Goal: Information Seeking & Learning: Learn about a topic

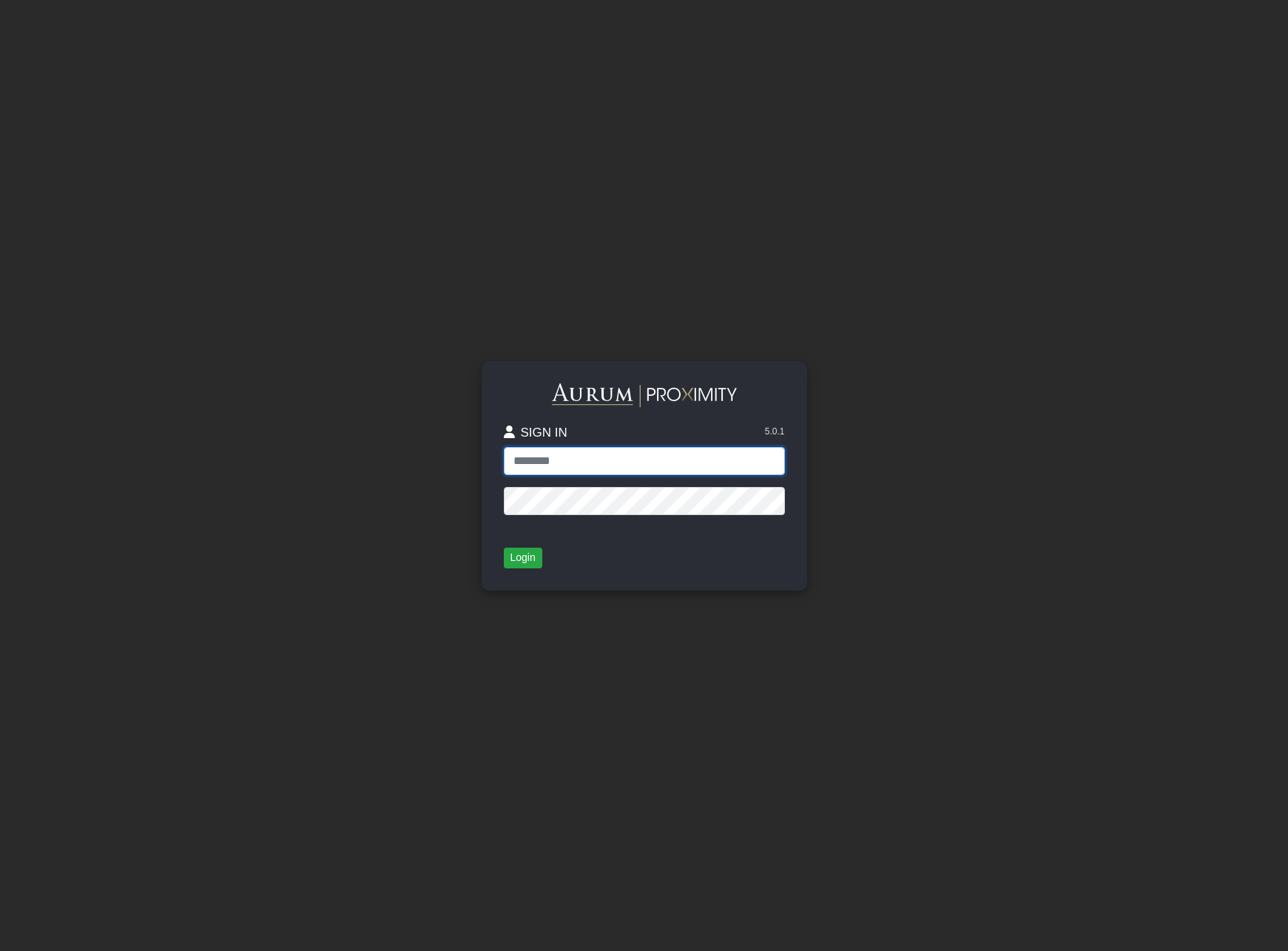
type input "**********"
click at [523, 561] on button "Login" at bounding box center [523, 558] width 39 height 21
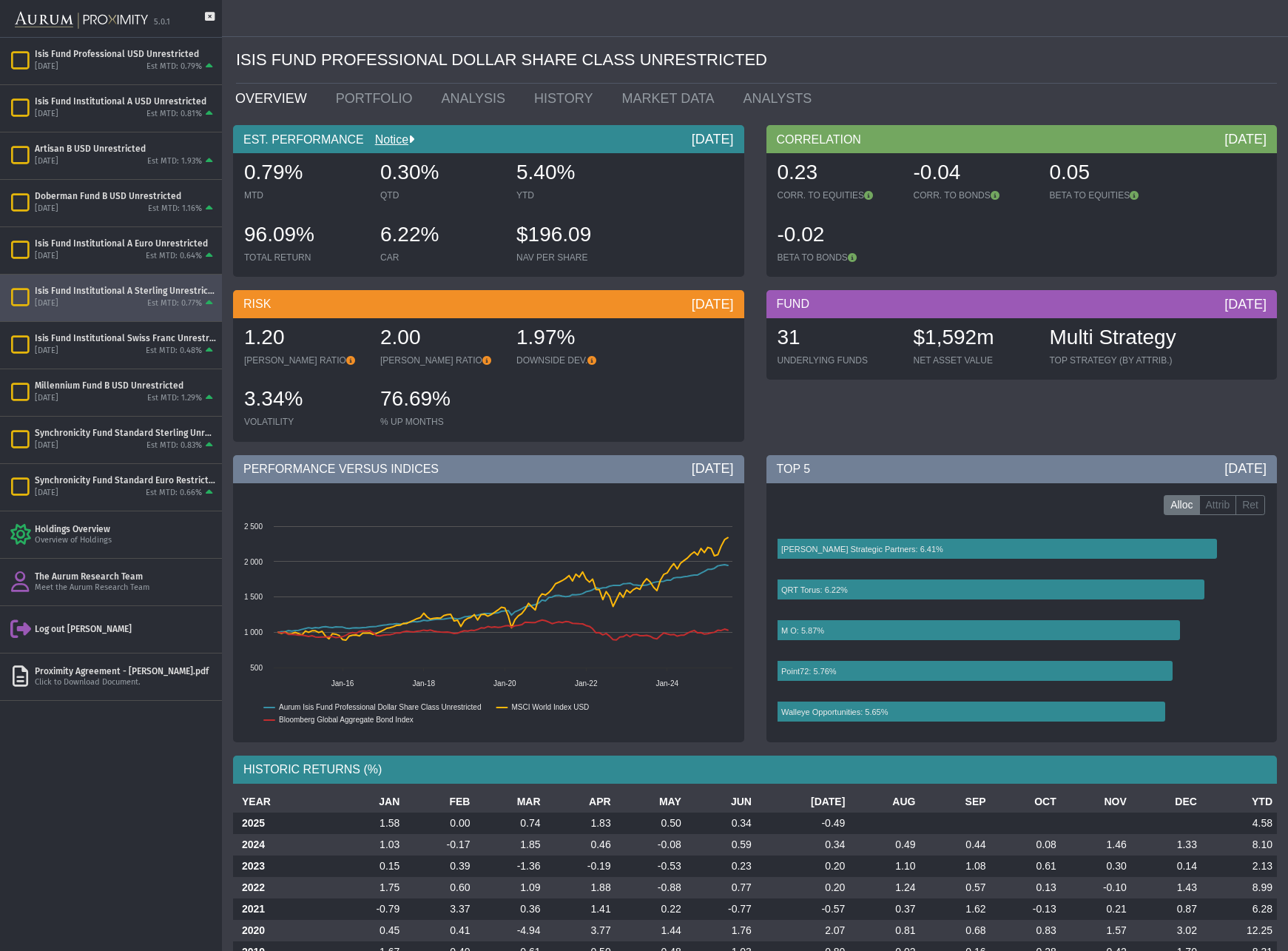
click at [154, 287] on div "Isis Fund Institutional A Sterling Unrestricted" at bounding box center [125, 291] width 181 height 11
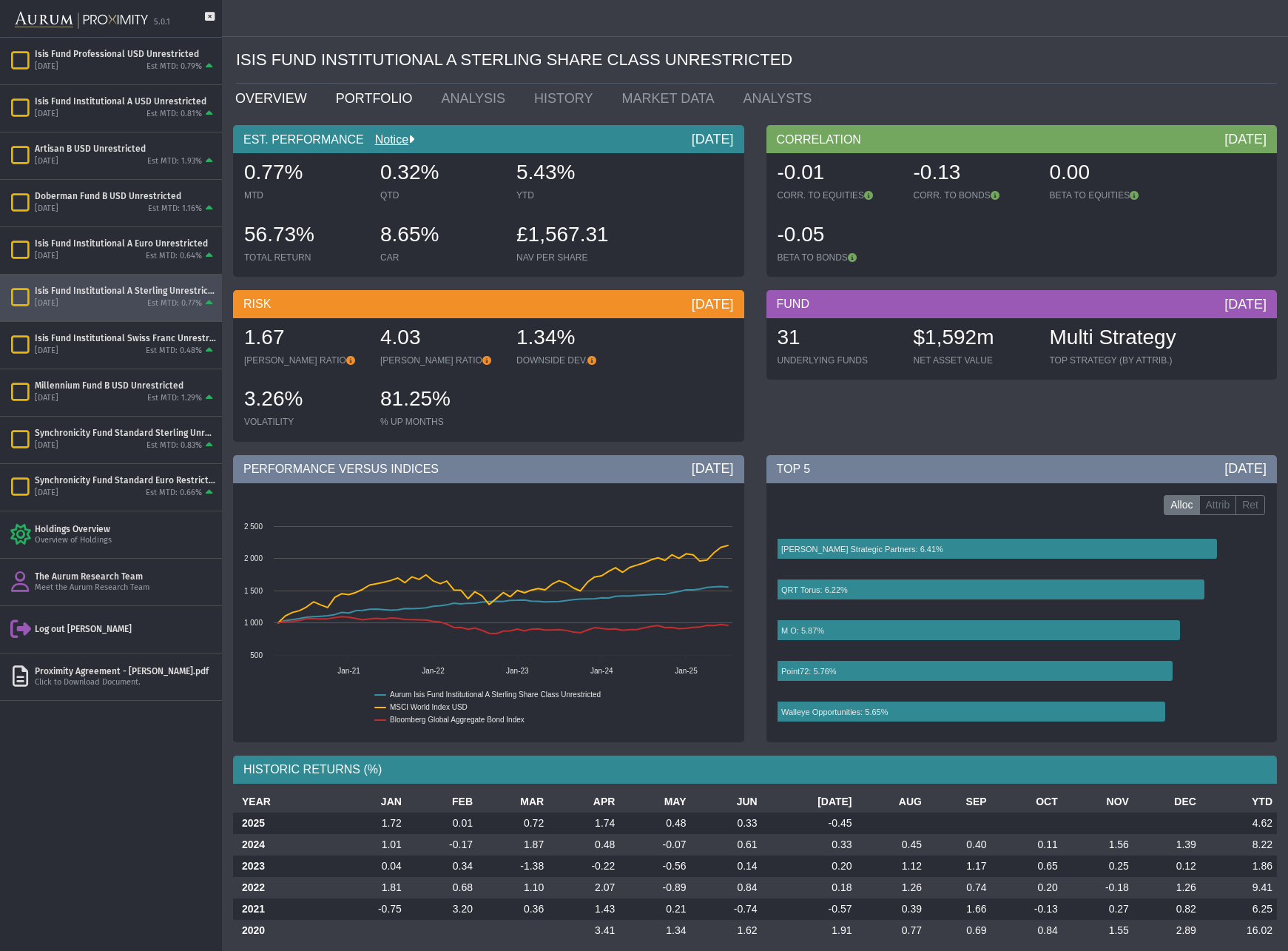
click at [372, 92] on link "PORTFOLIO" at bounding box center [378, 98] width 106 height 29
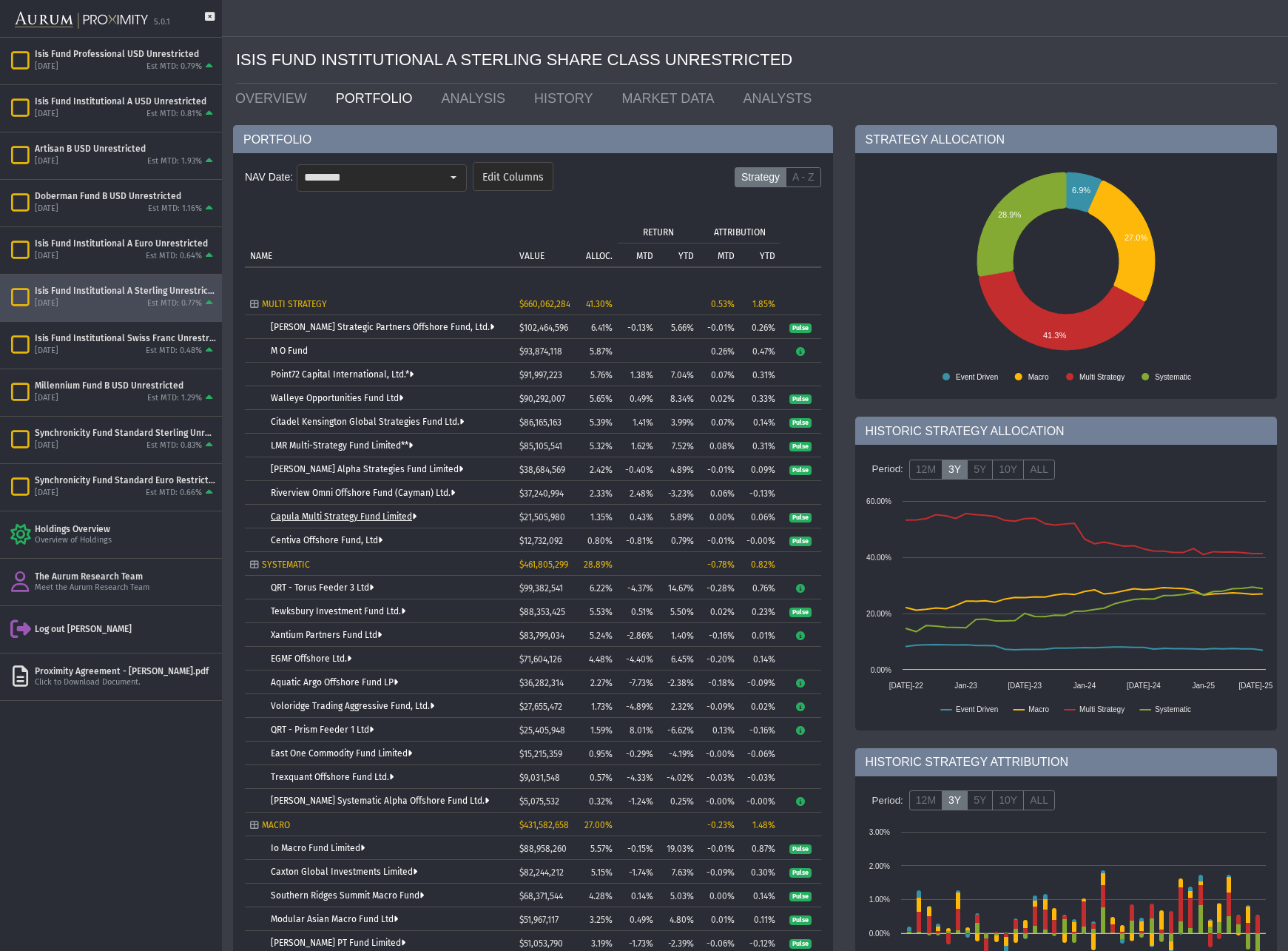
click at [329, 519] on link "Capula Multi Strategy Fund Limited" at bounding box center [344, 517] width 146 height 10
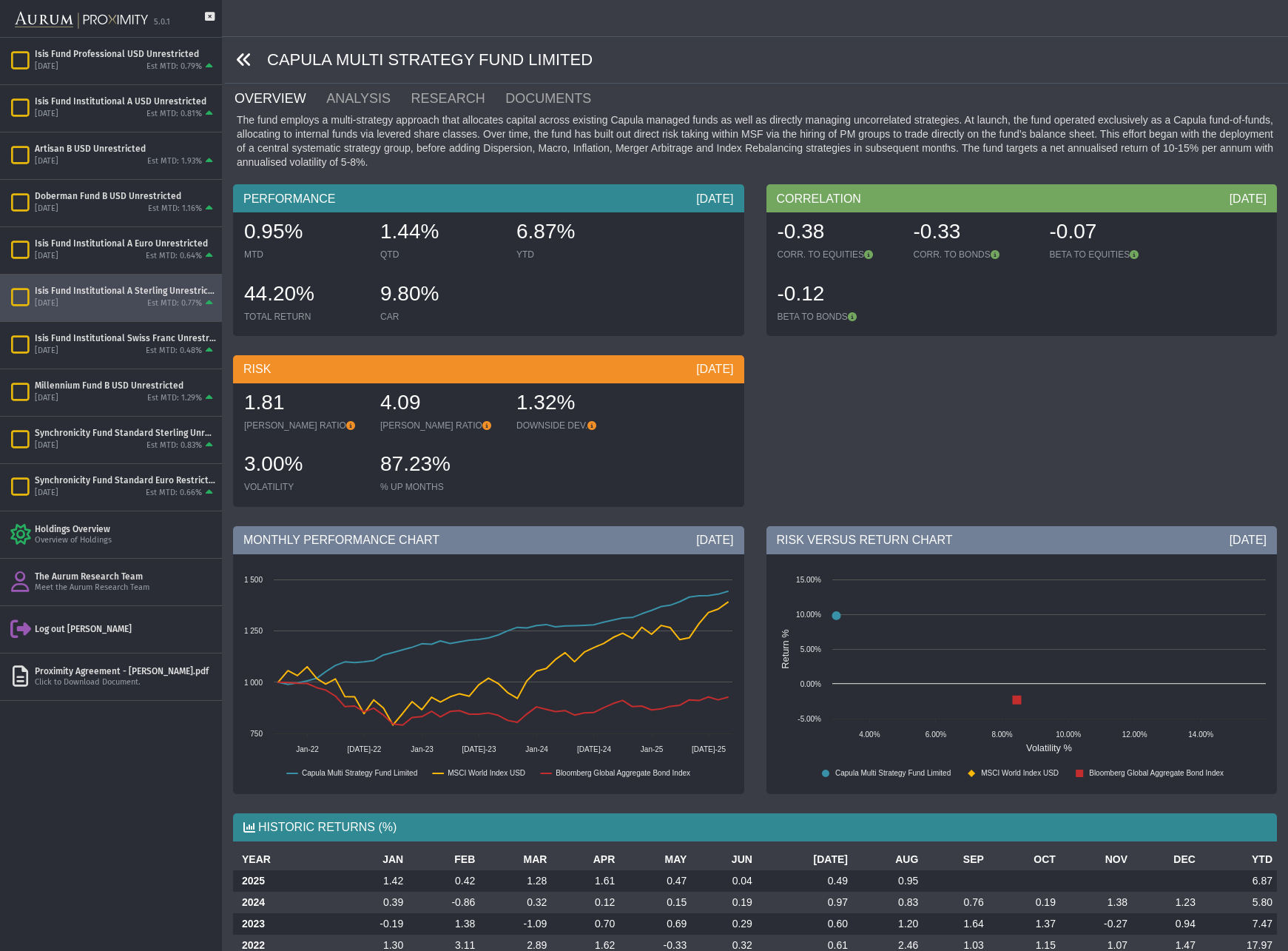
click at [239, 59] on icon at bounding box center [244, 60] width 16 height 16
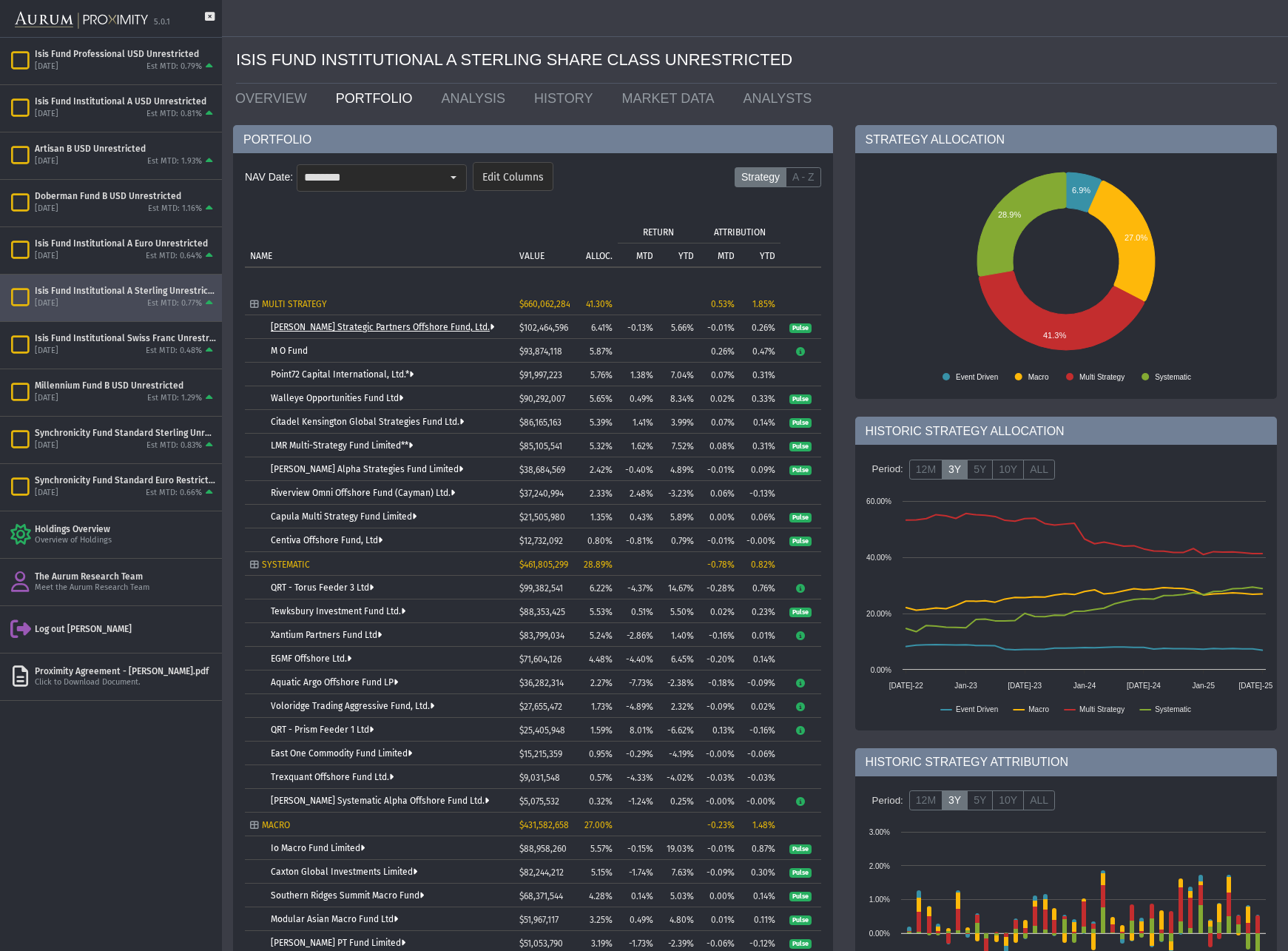
click at [316, 327] on link "[PERSON_NAME] Strategic Partners Offshore Fund, Ltd." at bounding box center [383, 327] width 224 height 10
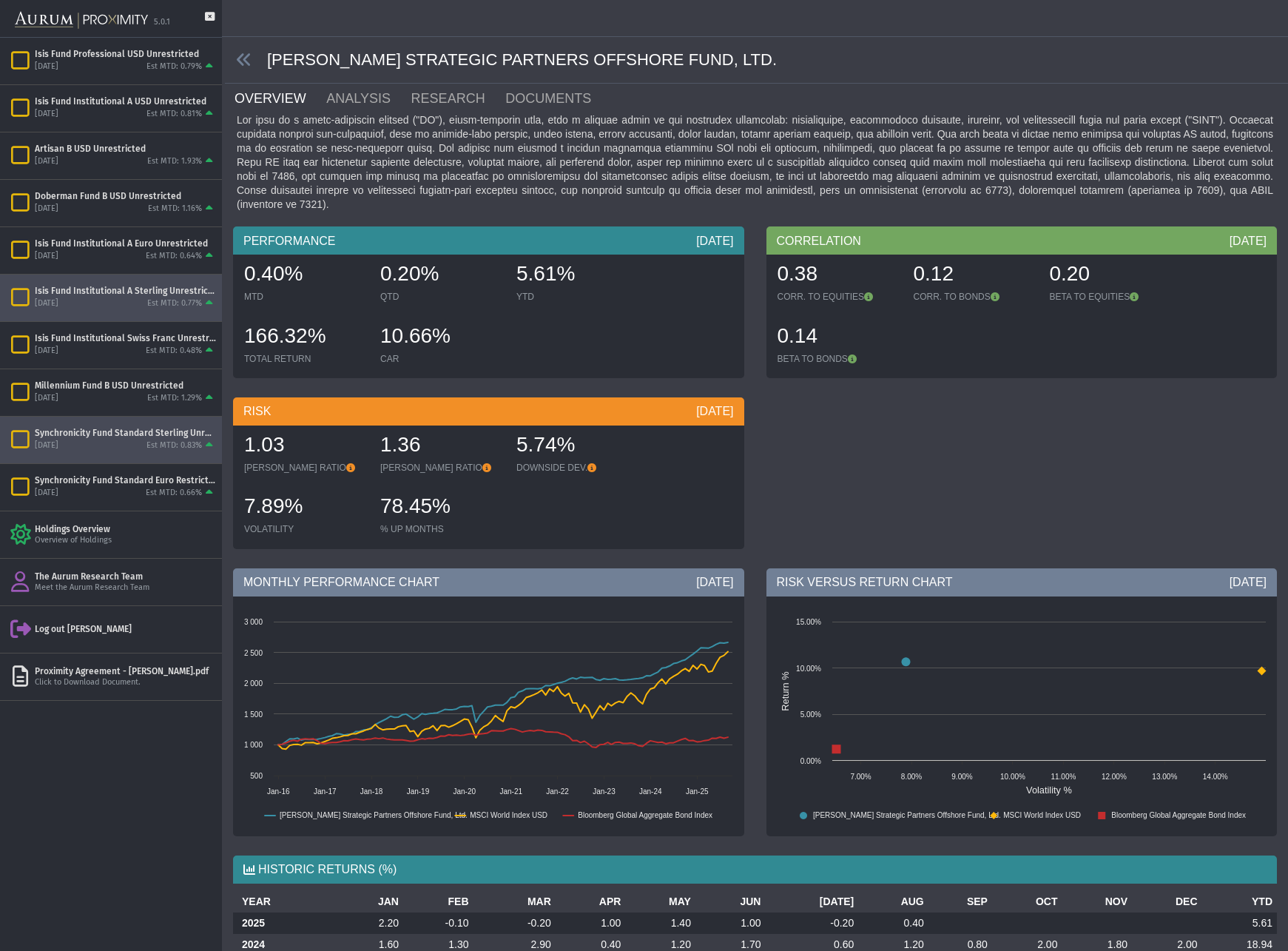
click at [123, 432] on div "Synchronicity Fund Standard Sterling Unrestricted" at bounding box center [125, 433] width 181 height 11
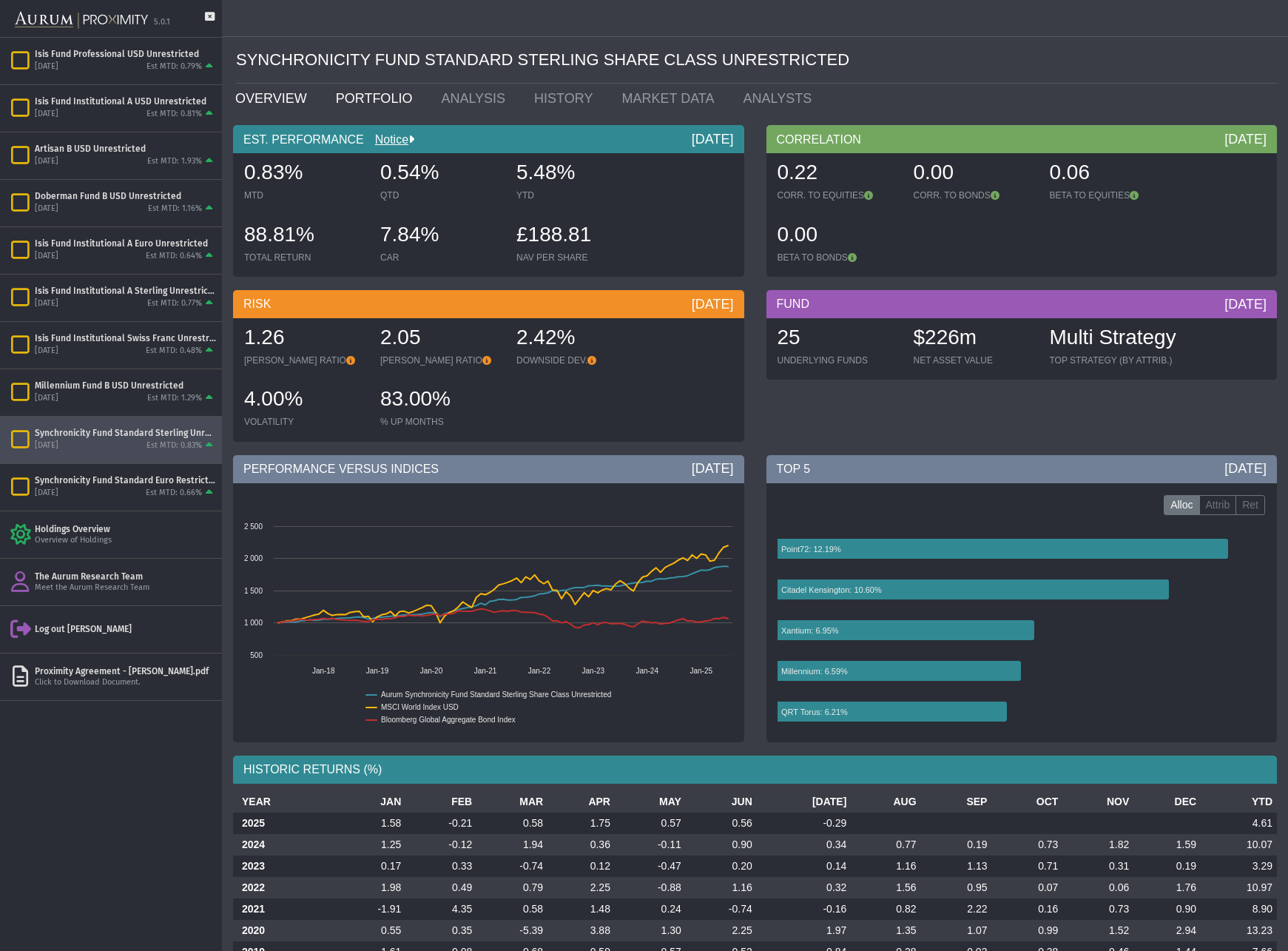
click at [360, 97] on link "PORTFOLIO" at bounding box center [378, 98] width 106 height 29
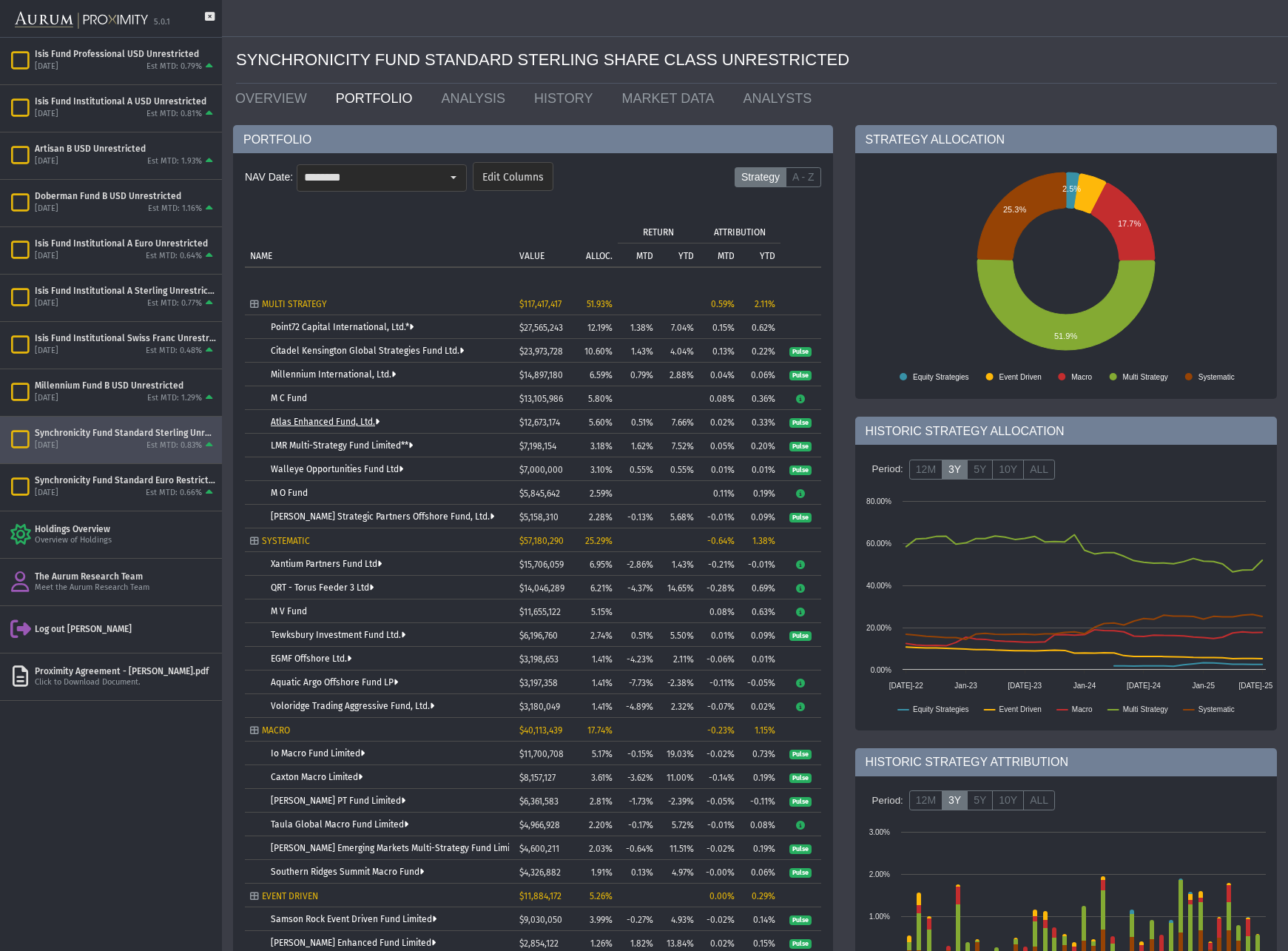
click at [310, 418] on link "Atlas Enhanced Fund, Ltd." at bounding box center [325, 422] width 109 height 10
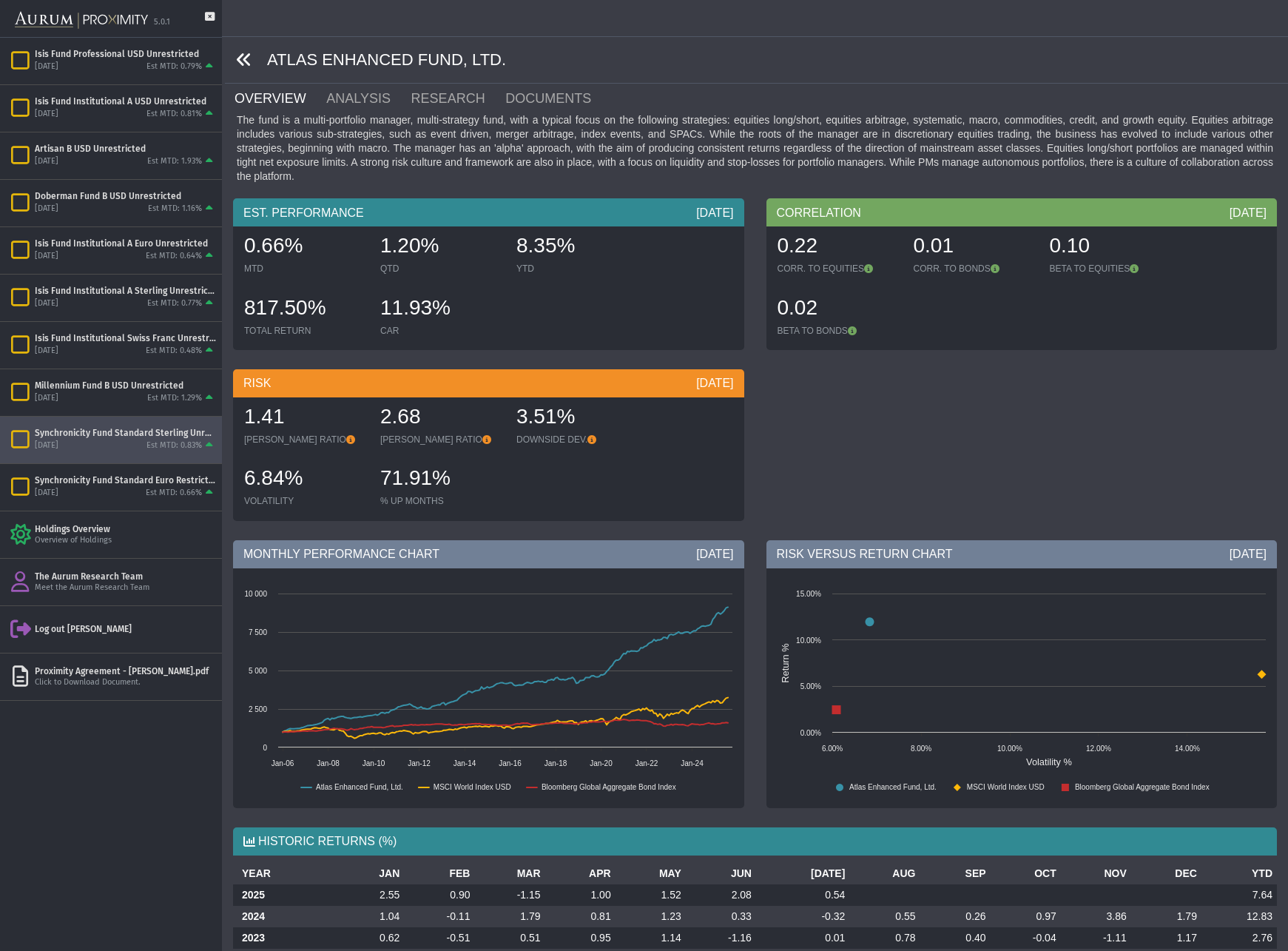
click at [243, 57] on icon at bounding box center [244, 60] width 16 height 16
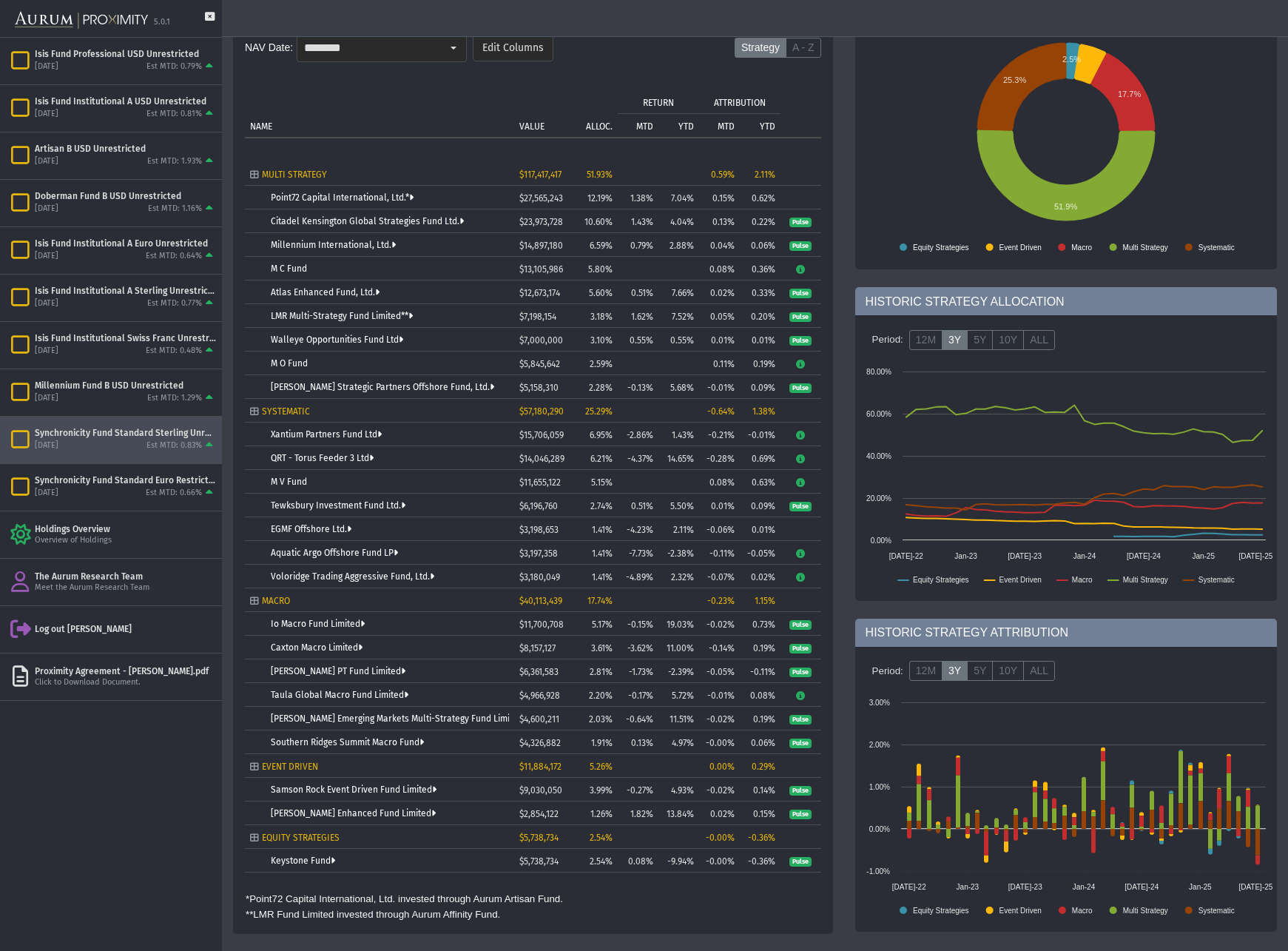
scroll to position [127, 0]
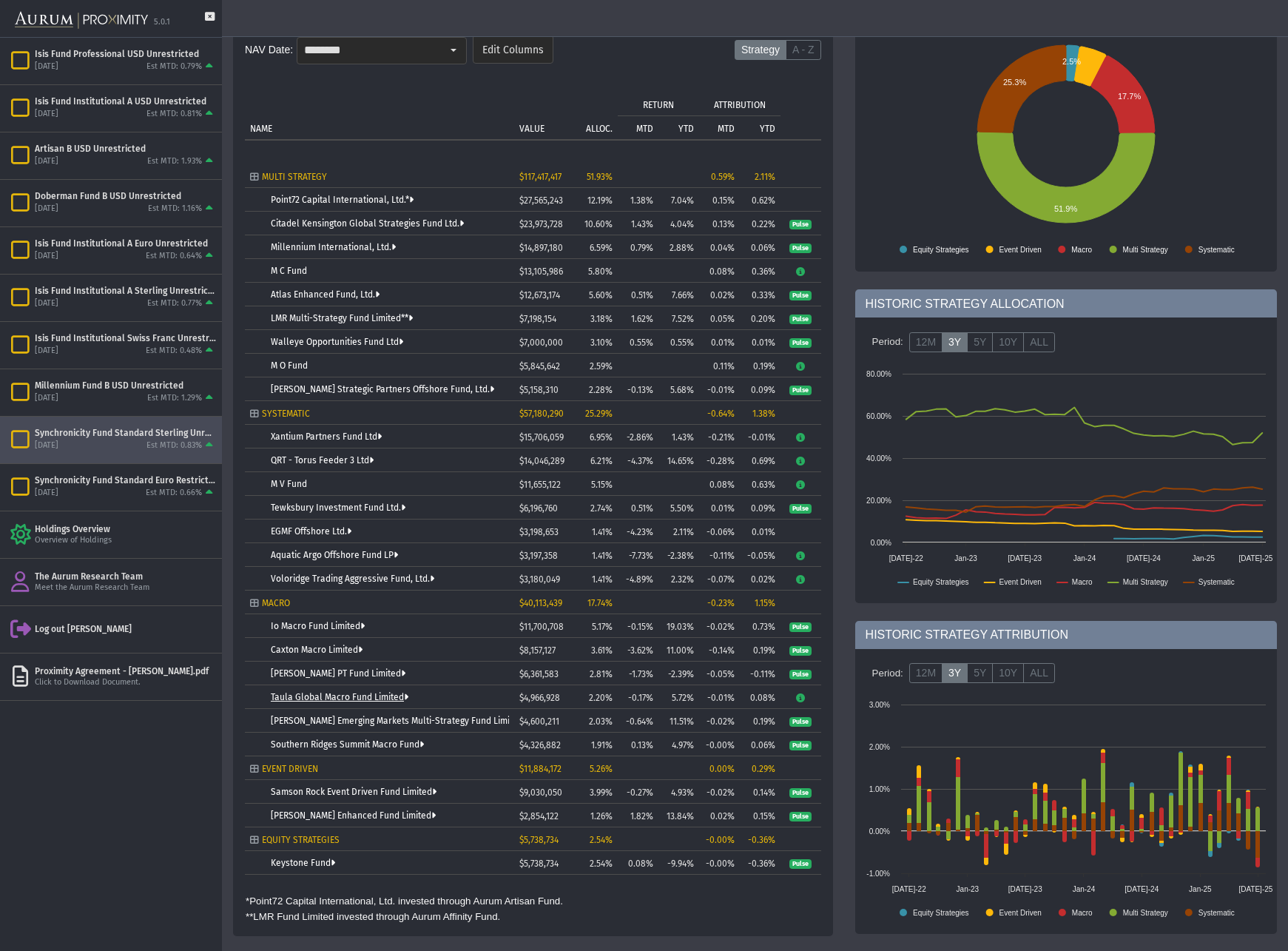
click at [321, 694] on link "Taula Global Macro Fund Limited" at bounding box center [339, 697] width 137 height 10
